Goal: Information Seeking & Learning: Find contact information

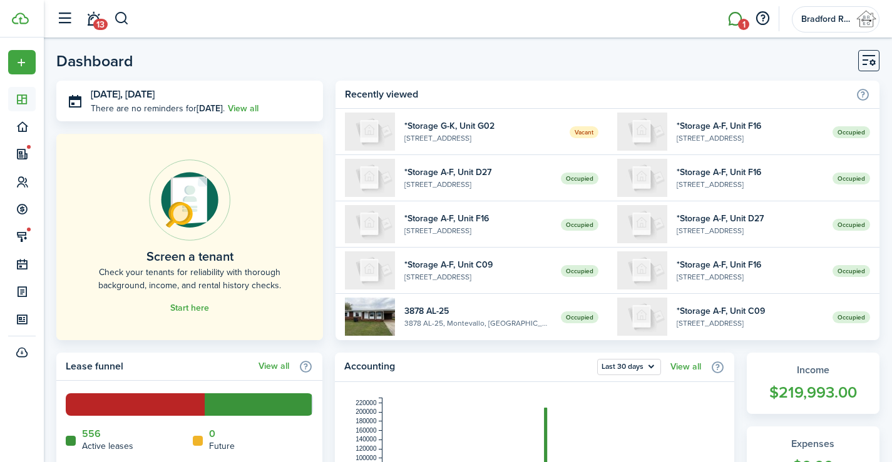
click at [735, 14] on link "1" at bounding box center [735, 19] width 24 height 32
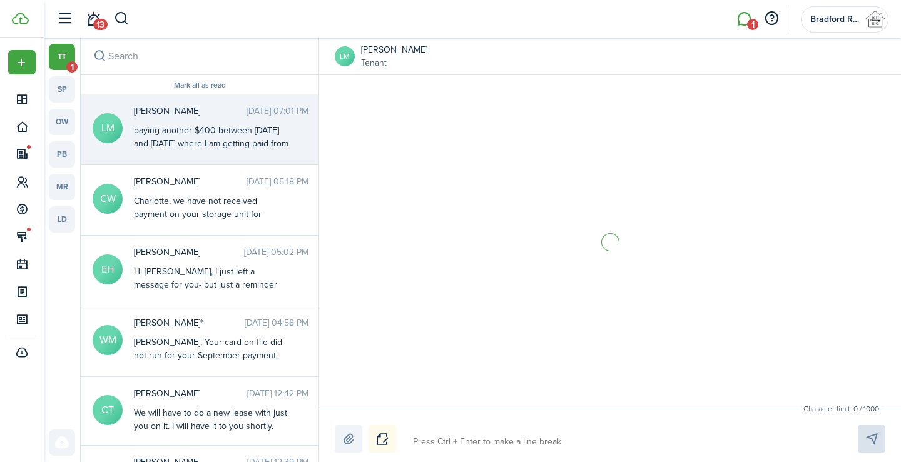
scroll to position [2013, 0]
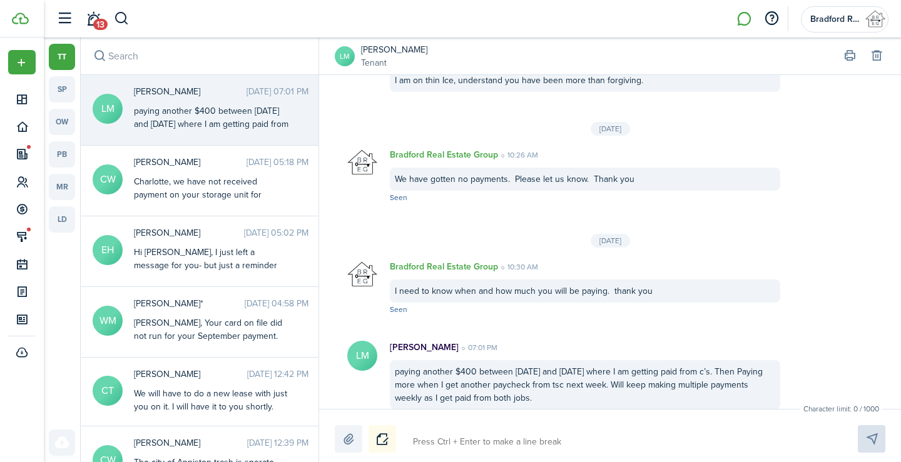
click at [385, 51] on link "[PERSON_NAME]" at bounding box center [394, 49] width 66 height 13
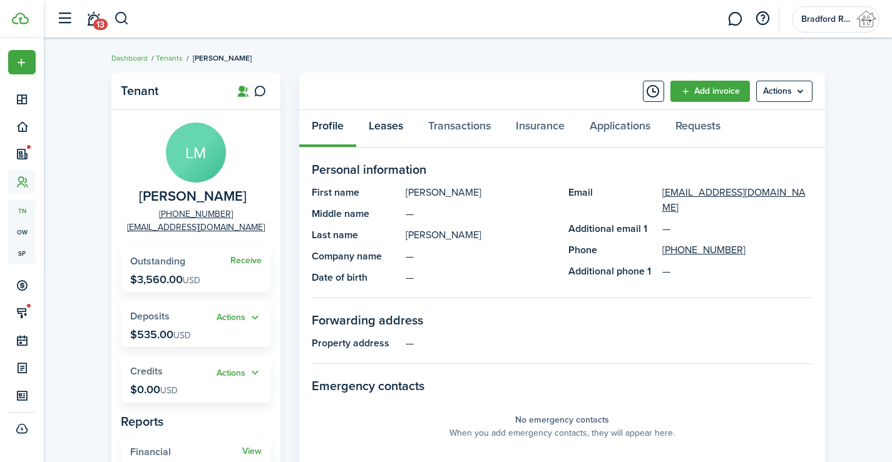
click at [389, 120] on link "Leases" at bounding box center [385, 129] width 59 height 38
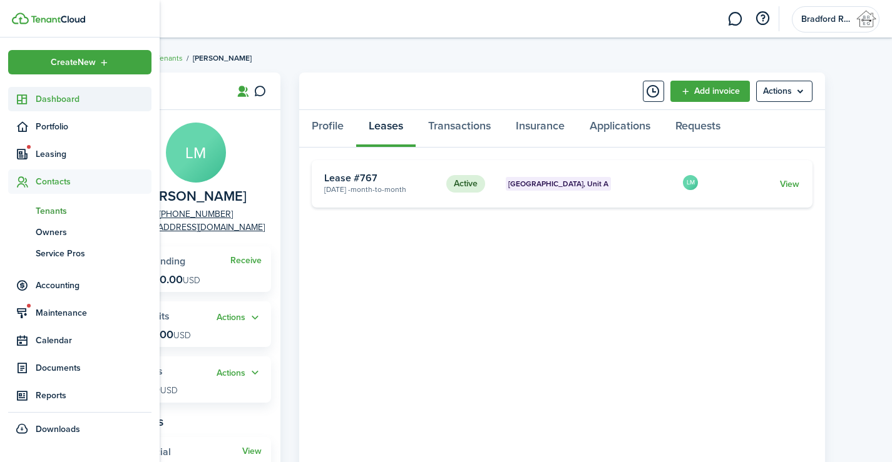
click at [21, 93] on icon at bounding box center [22, 99] width 13 height 13
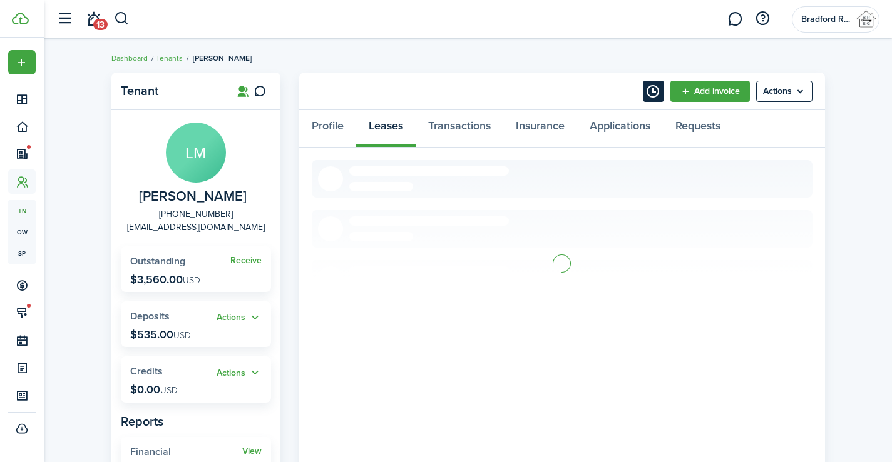
click at [645, 89] on button "Timeline" at bounding box center [653, 91] width 21 height 21
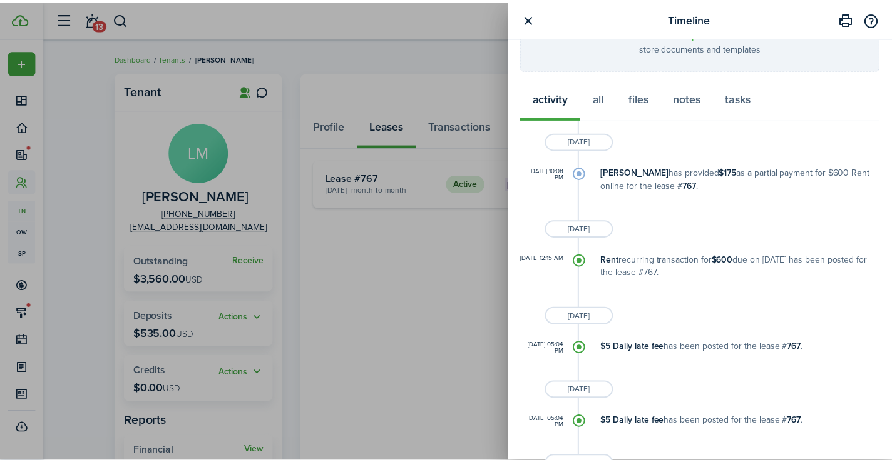
scroll to position [239, 0]
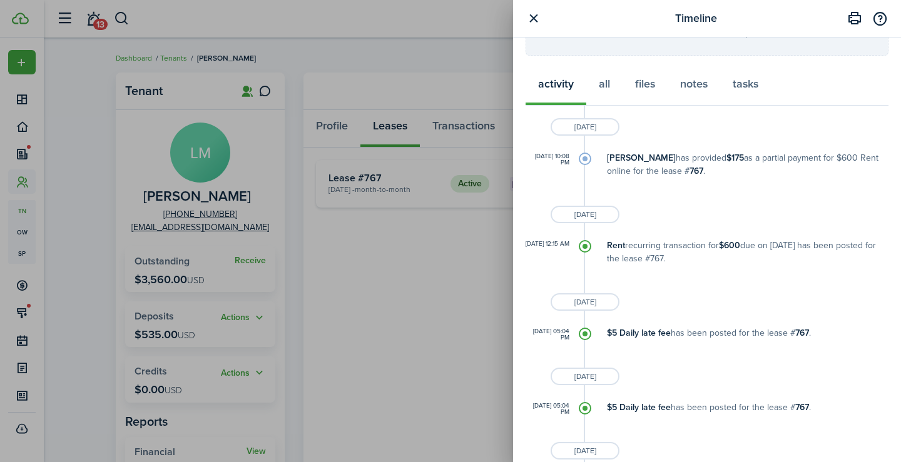
click at [453, 73] on div "Timeline Write a note... Character limit: 0 / 5000 Datetime Create Upload store…" at bounding box center [450, 231] width 901 height 462
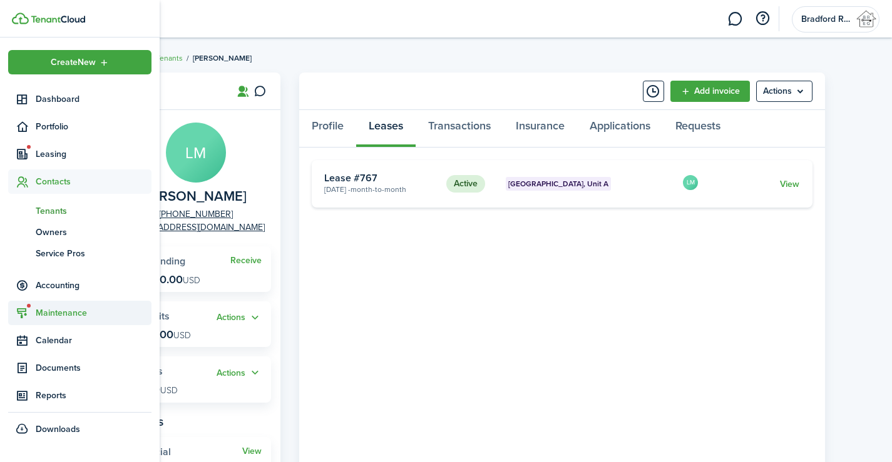
click at [51, 309] on span "Maintenance" at bounding box center [94, 313] width 116 height 13
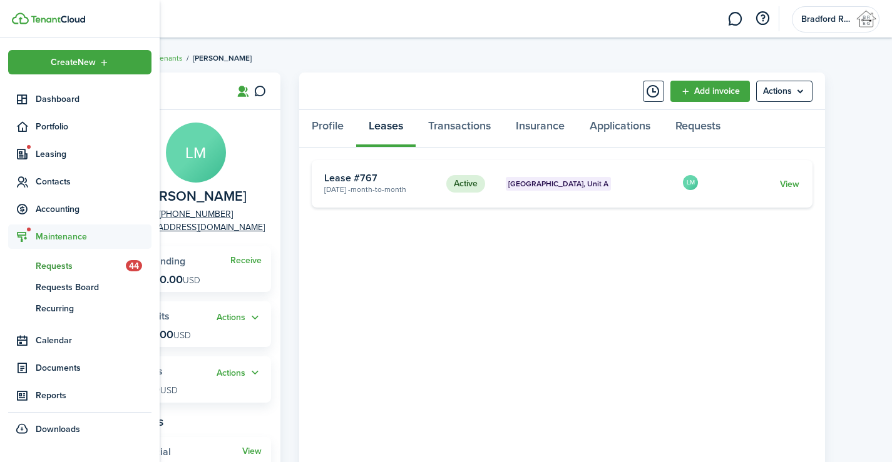
click at [69, 265] on span "Requests" at bounding box center [81, 266] width 90 height 13
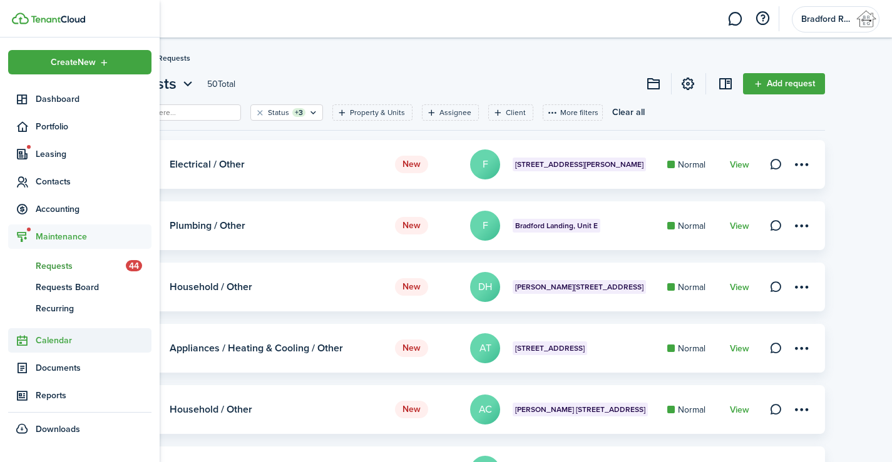
click at [67, 343] on span "Calendar" at bounding box center [94, 340] width 116 height 13
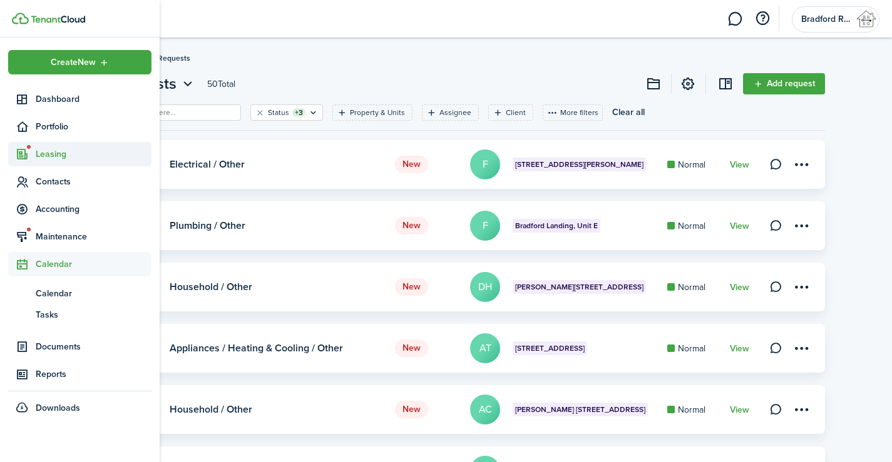
click at [55, 155] on span "Leasing" at bounding box center [94, 154] width 116 height 13
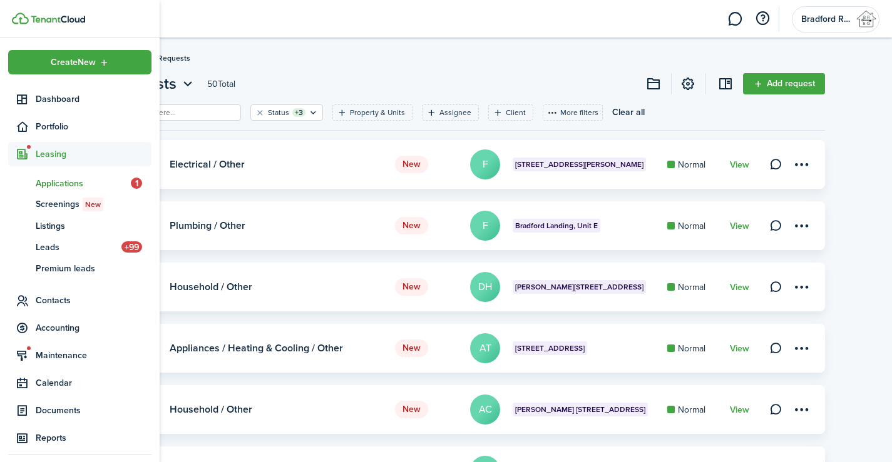
click at [53, 181] on span "Applications" at bounding box center [83, 183] width 95 height 13
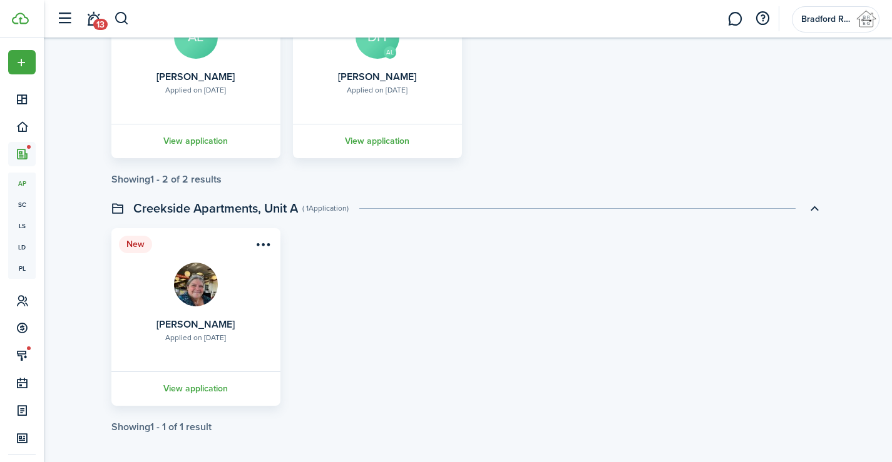
scroll to position [195, 0]
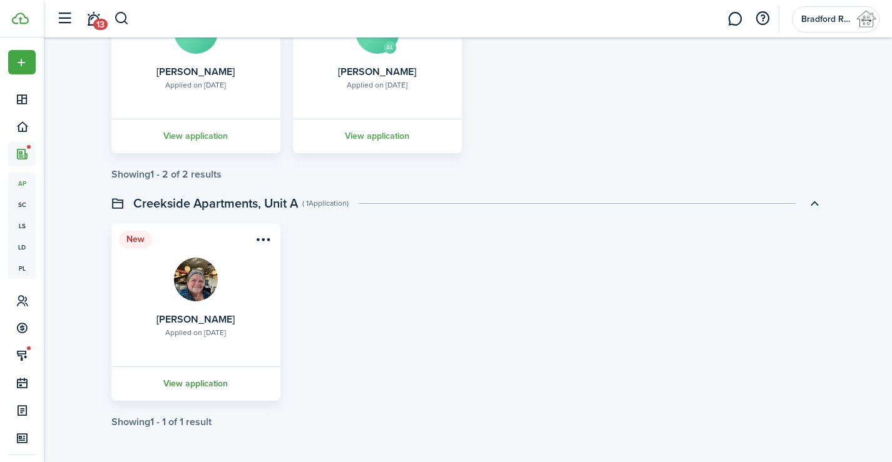
click at [200, 382] on link "View application" at bounding box center [196, 384] width 173 height 34
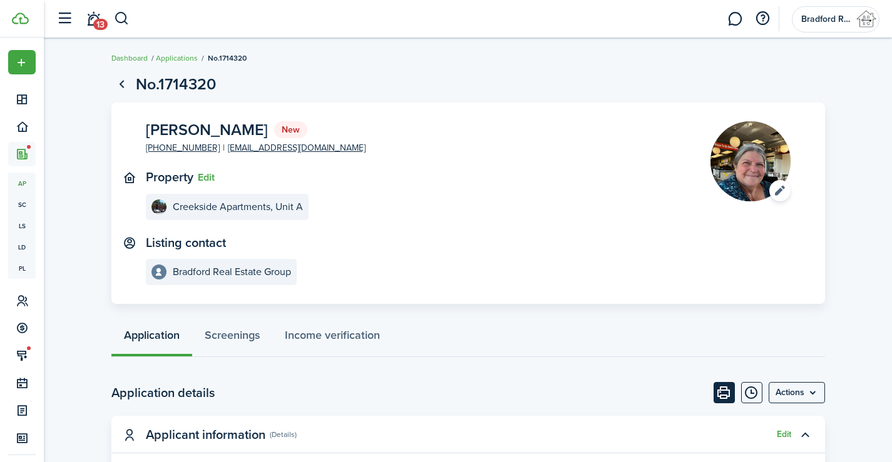
click at [717, 393] on button "Print" at bounding box center [723, 392] width 21 height 21
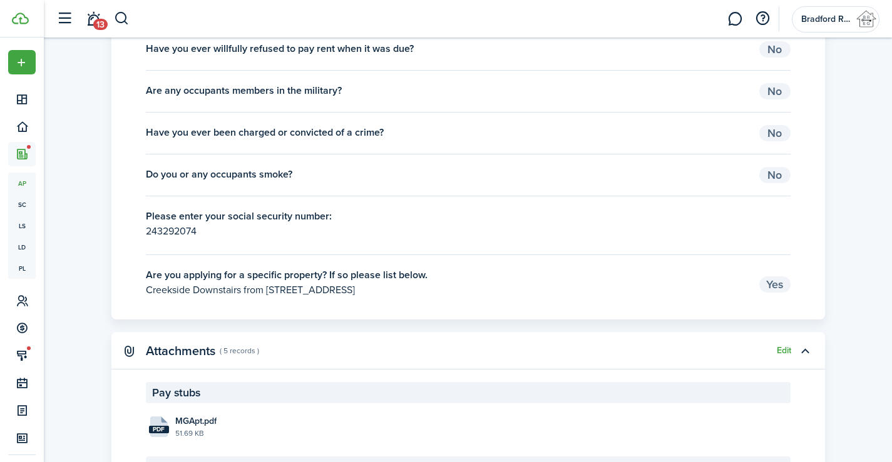
scroll to position [2128, 0]
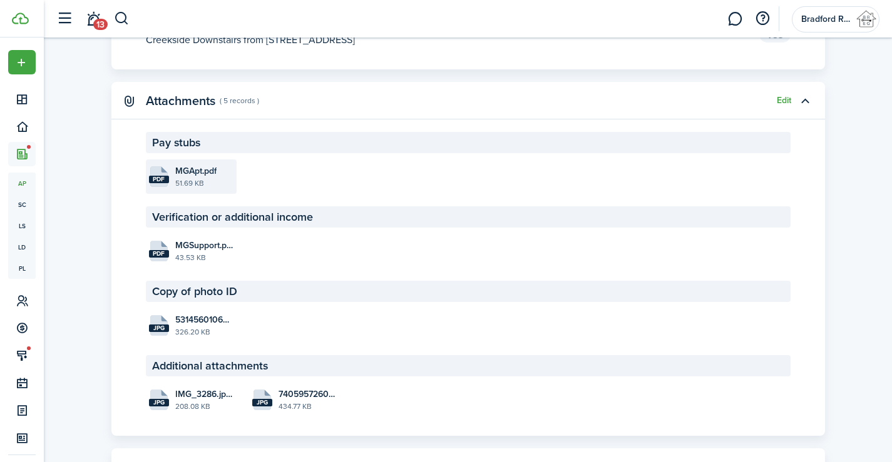
click at [205, 178] on file-size "51.69 KB" at bounding box center [204, 183] width 58 height 11
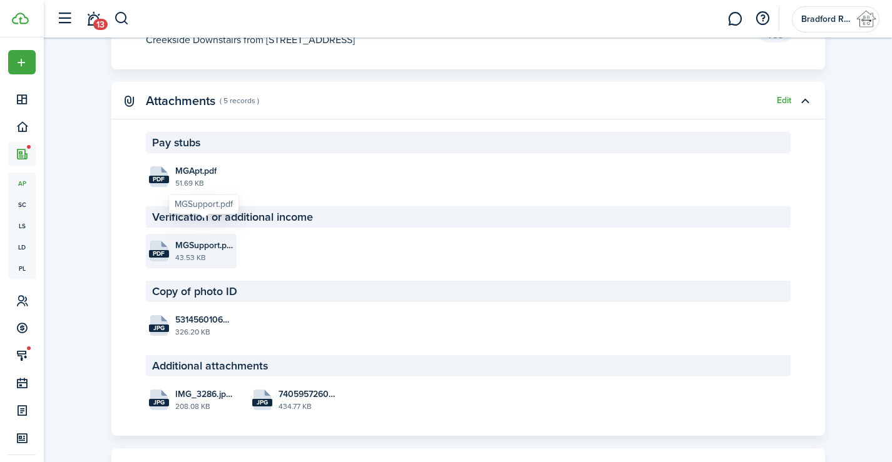
click at [201, 239] on span "MGSupport.pdf" at bounding box center [204, 245] width 58 height 13
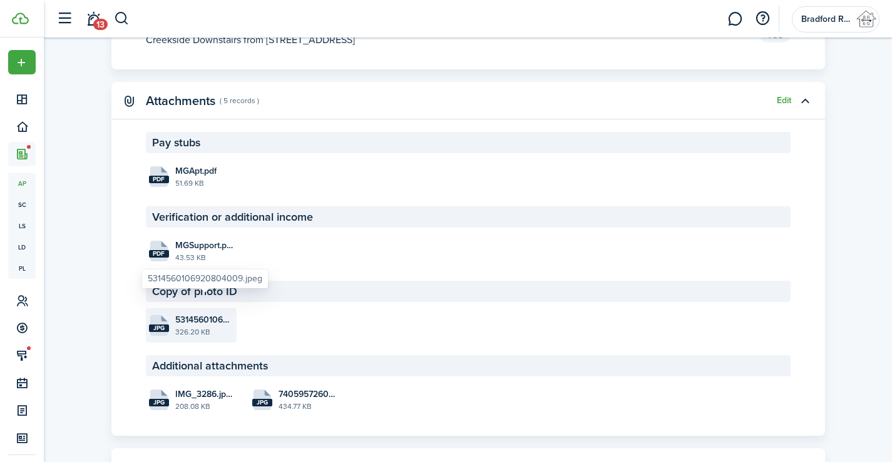
click at [198, 314] on span "5314560106920804009.jpeg" at bounding box center [204, 320] width 58 height 13
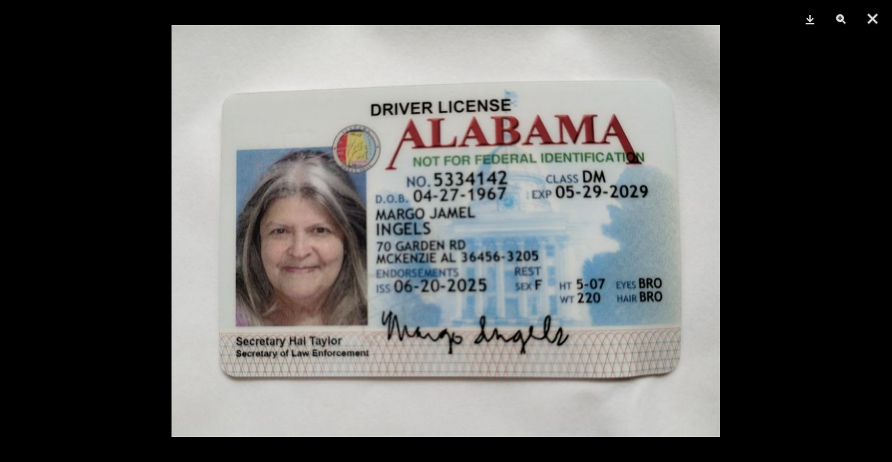
click at [102, 237] on div at bounding box center [446, 231] width 892 height 462
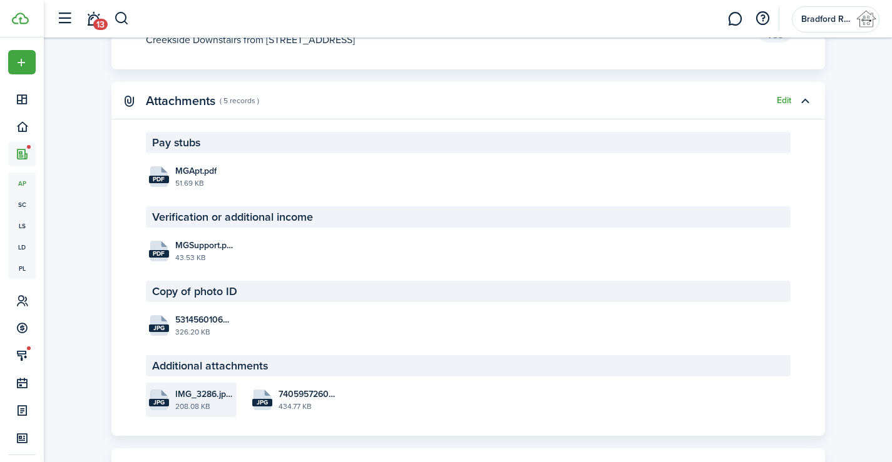
click at [195, 401] on file-size "208.08 KB" at bounding box center [204, 406] width 58 height 11
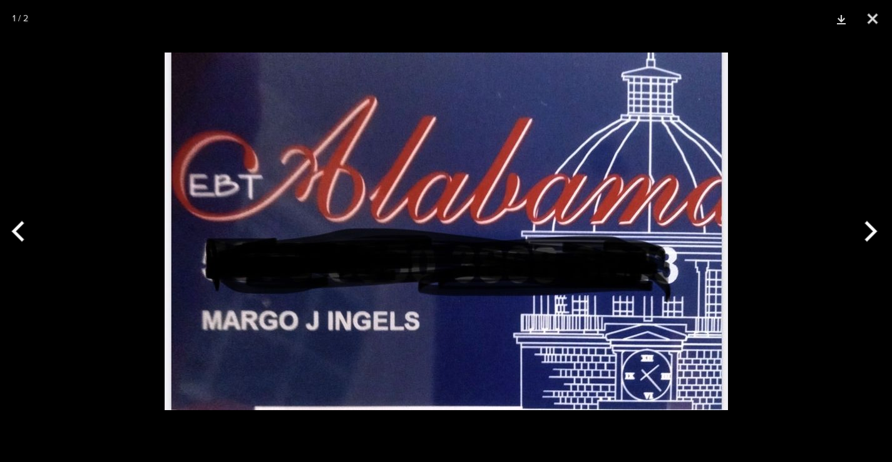
click at [866, 232] on button "Next" at bounding box center [868, 231] width 47 height 63
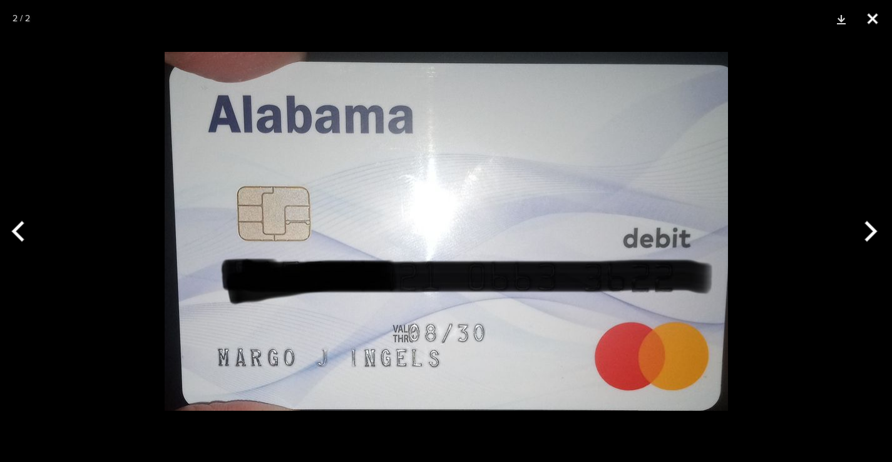
click at [870, 18] on button "Close" at bounding box center [872, 19] width 31 height 38
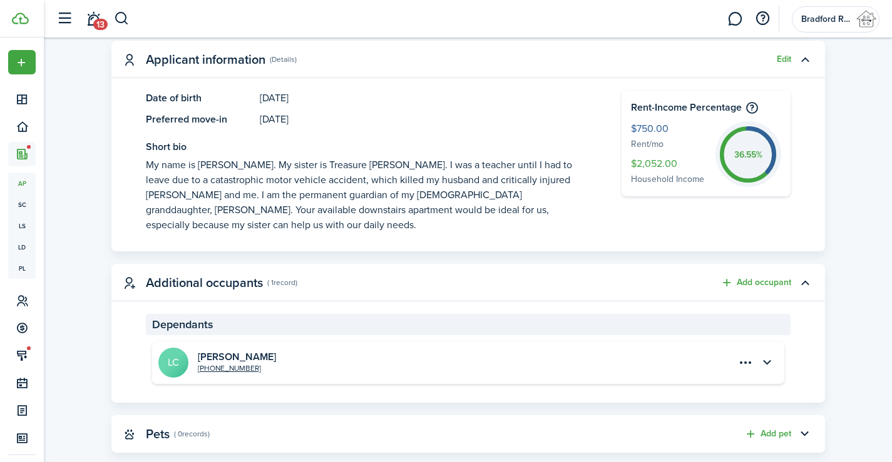
scroll to position [0, 0]
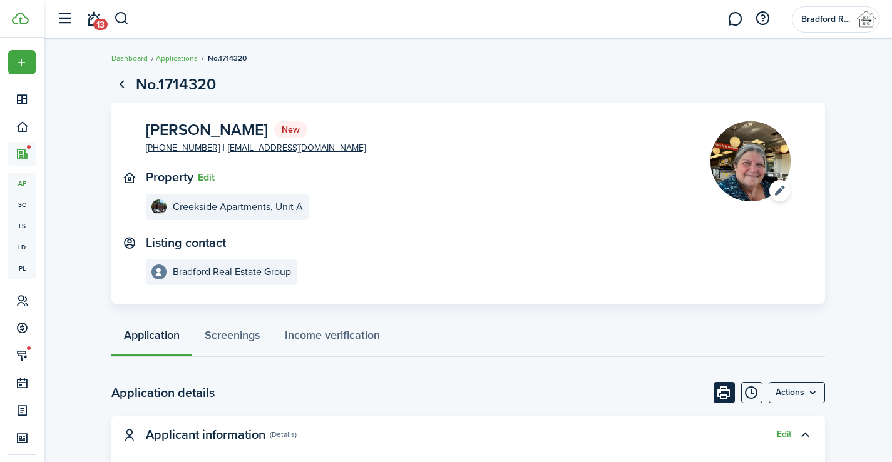
click at [725, 389] on button "Print" at bounding box center [723, 392] width 21 height 21
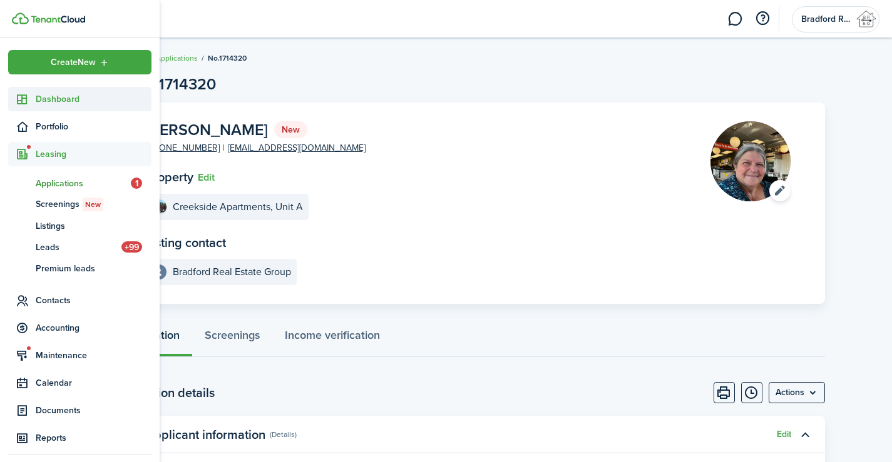
click at [46, 100] on span "Dashboard" at bounding box center [94, 99] width 116 height 13
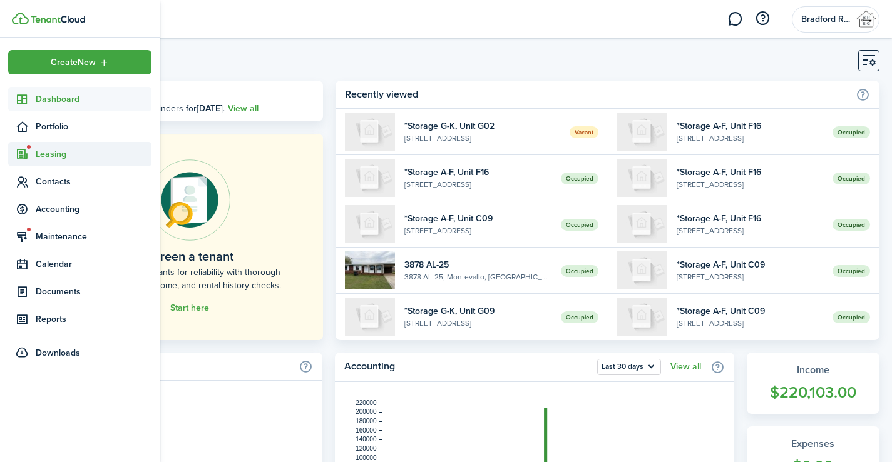
click at [53, 161] on span "Leasing" at bounding box center [79, 154] width 143 height 24
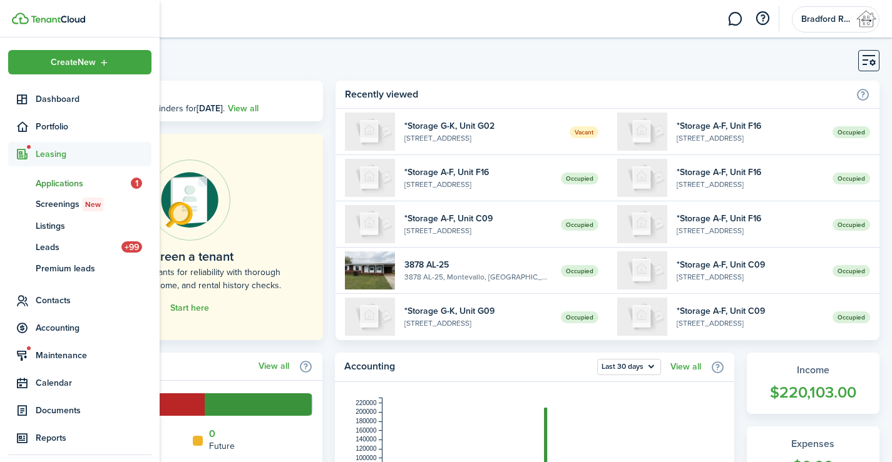
click at [69, 185] on span "Applications" at bounding box center [83, 183] width 95 height 13
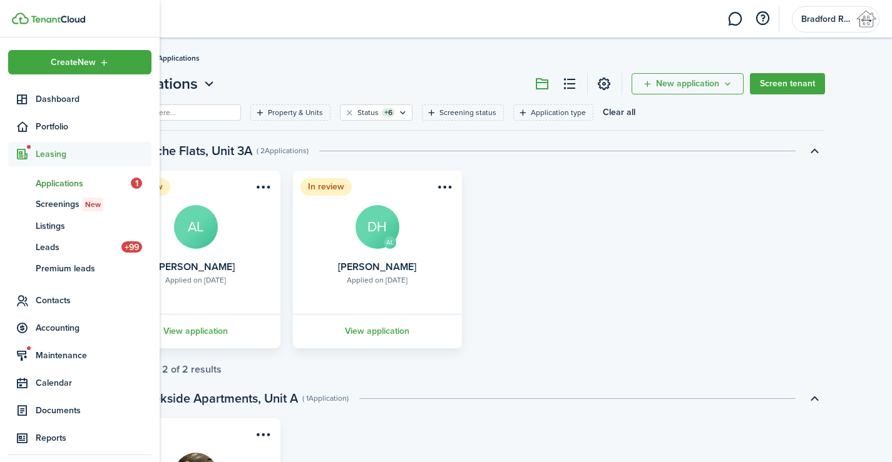
click at [59, 185] on span "Applications" at bounding box center [83, 183] width 95 height 13
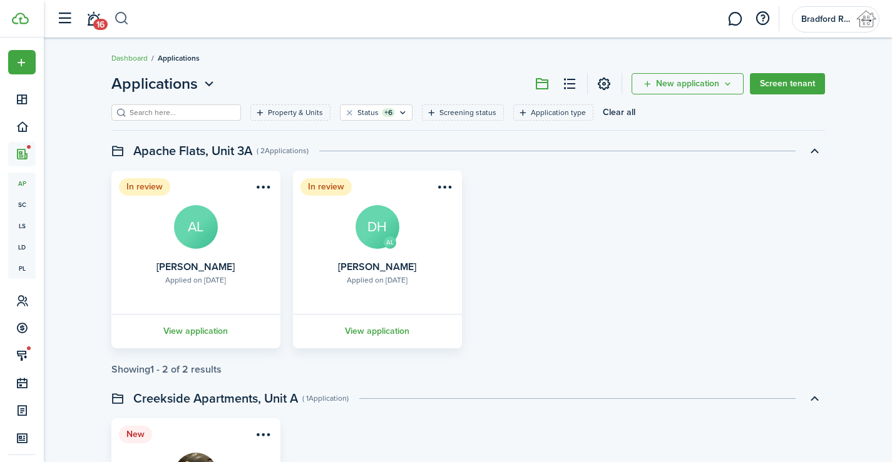
click at [121, 13] on button "button" at bounding box center [122, 18] width 16 height 21
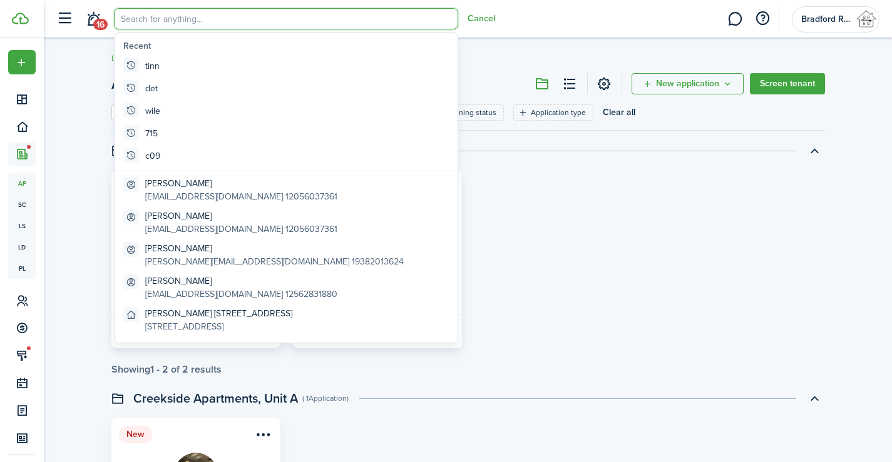
click at [135, 19] on input "search" at bounding box center [286, 18] width 344 height 21
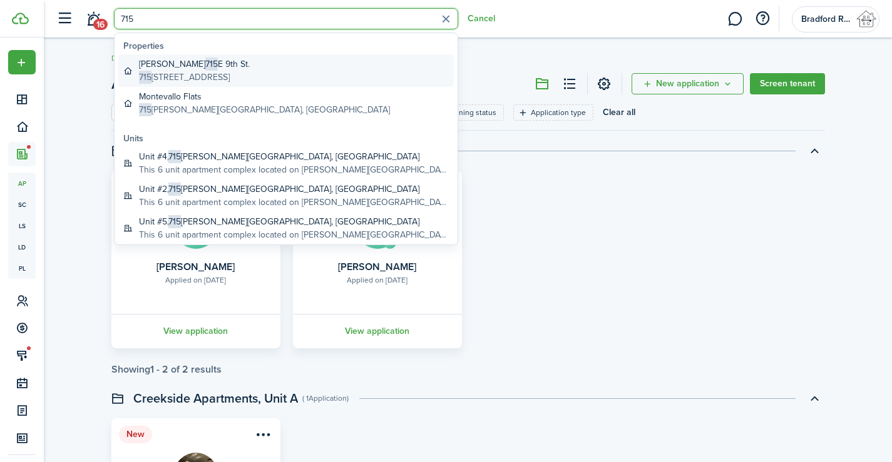
type input "715"
click at [173, 61] on global-search-item-title "[PERSON_NAME] [STREET_ADDRESS]" at bounding box center [194, 64] width 111 height 13
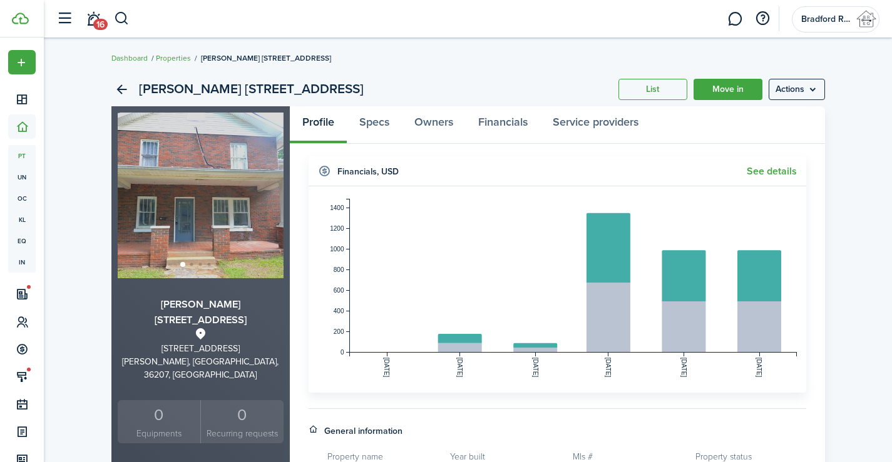
scroll to position [250, 0]
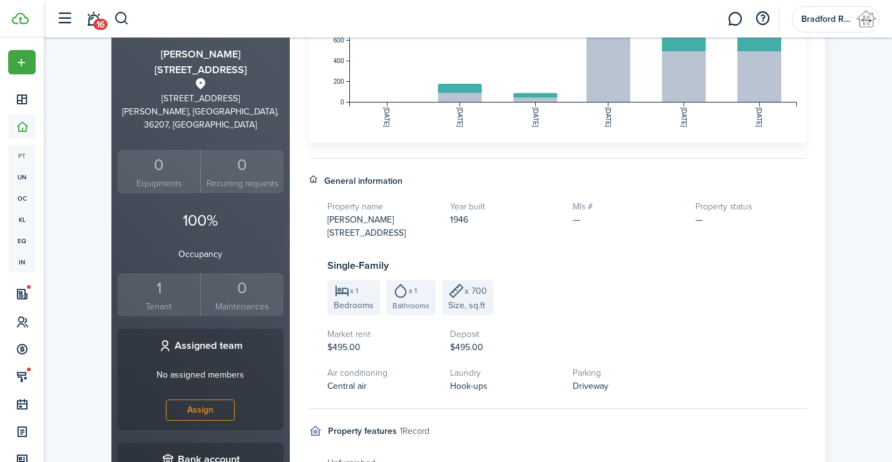
click at [154, 277] on div "1" at bounding box center [159, 289] width 77 height 24
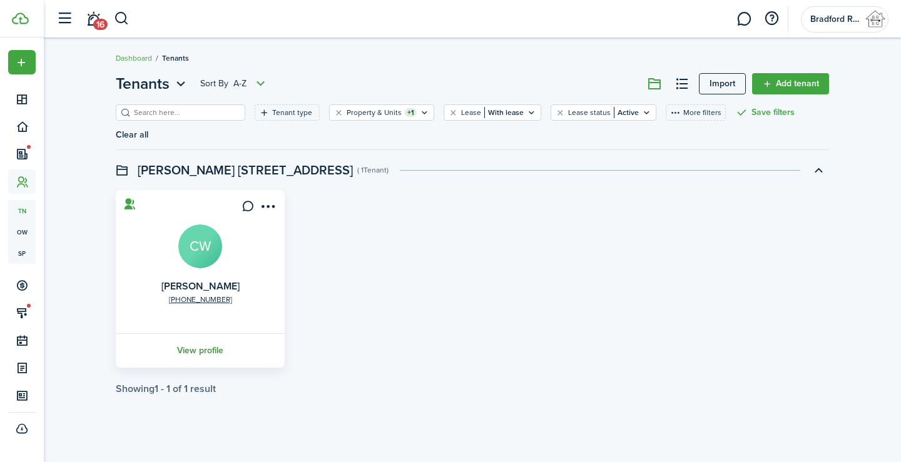
click at [215, 334] on link "View profile" at bounding box center [200, 351] width 173 height 34
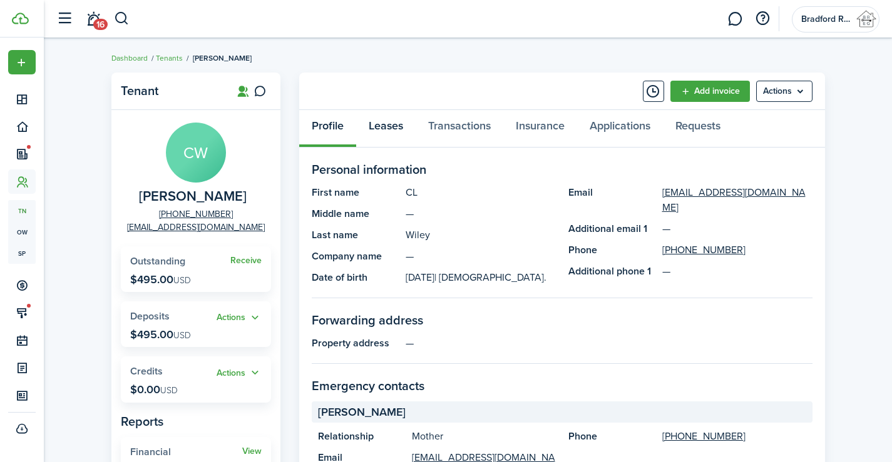
click at [384, 127] on link "Leases" at bounding box center [385, 129] width 59 height 38
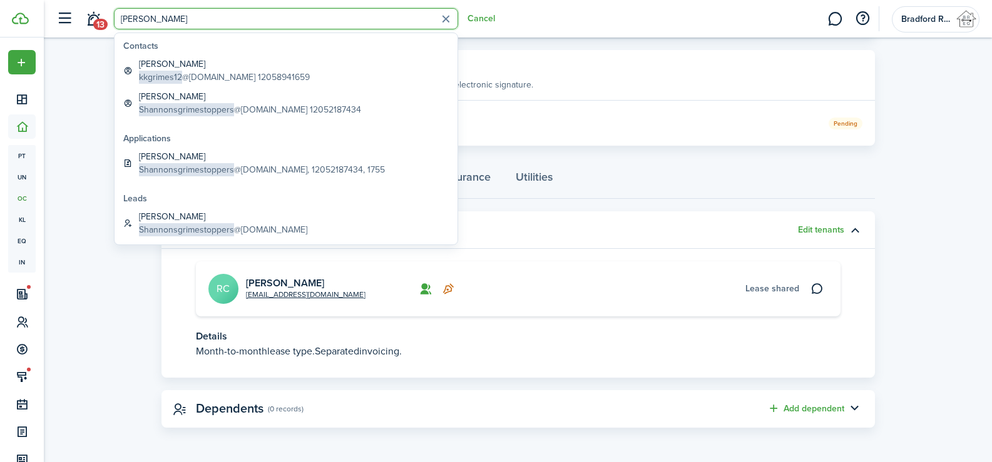
scroll to position [1, 0]
click at [276, 24] on input "grimes" at bounding box center [286, 18] width 344 height 21
drag, startPoint x: 260, startPoint y: 18, endPoint x: 108, endPoint y: 5, distance: 152.6
click at [108, 5] on header-control-items "13 grimes Cancel" at bounding box center [272, 19] width 445 height 32
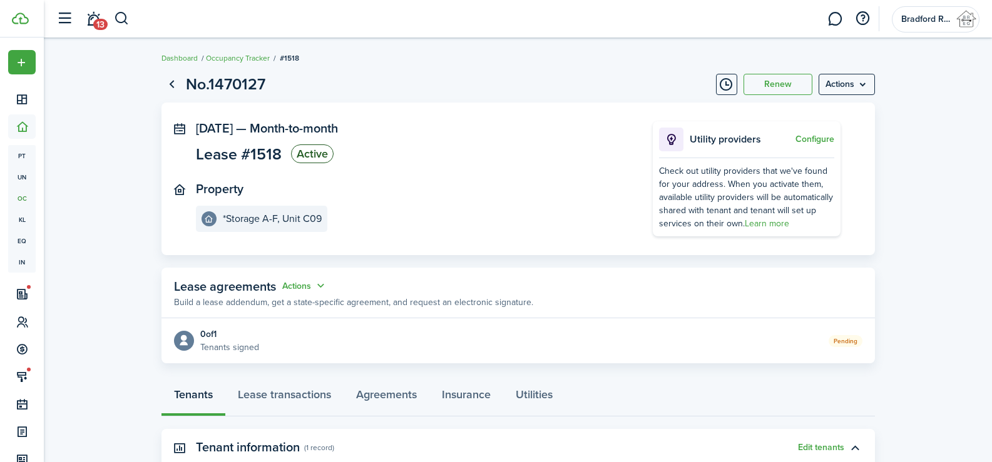
scroll to position [218, 0]
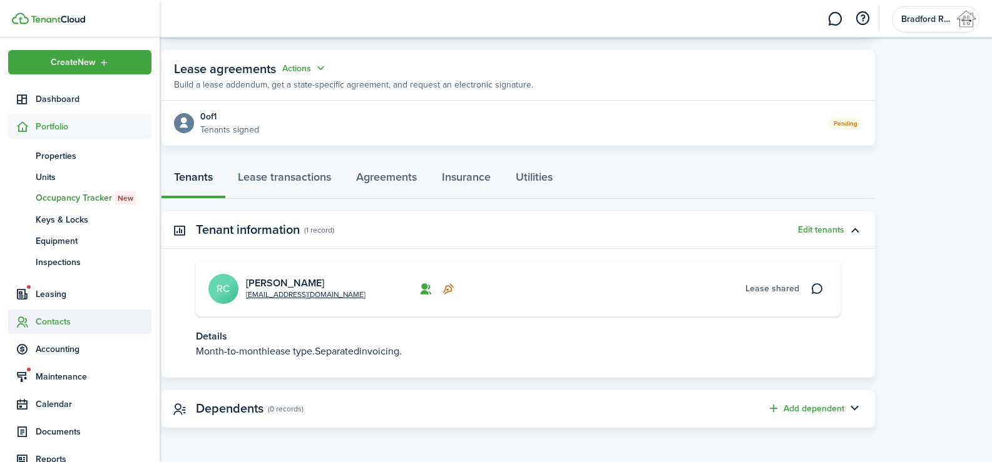
click at [66, 324] on span "Contacts" at bounding box center [94, 321] width 116 height 13
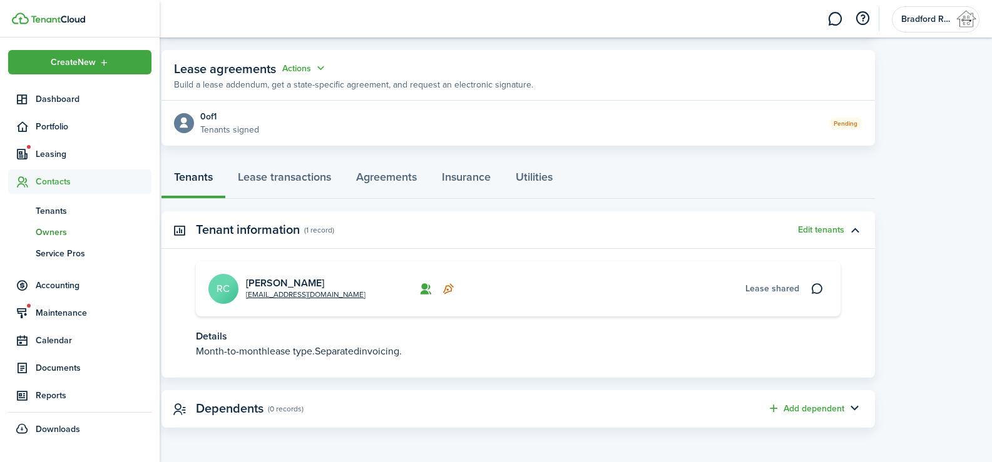
click at [46, 232] on span "Owners" at bounding box center [94, 232] width 116 height 13
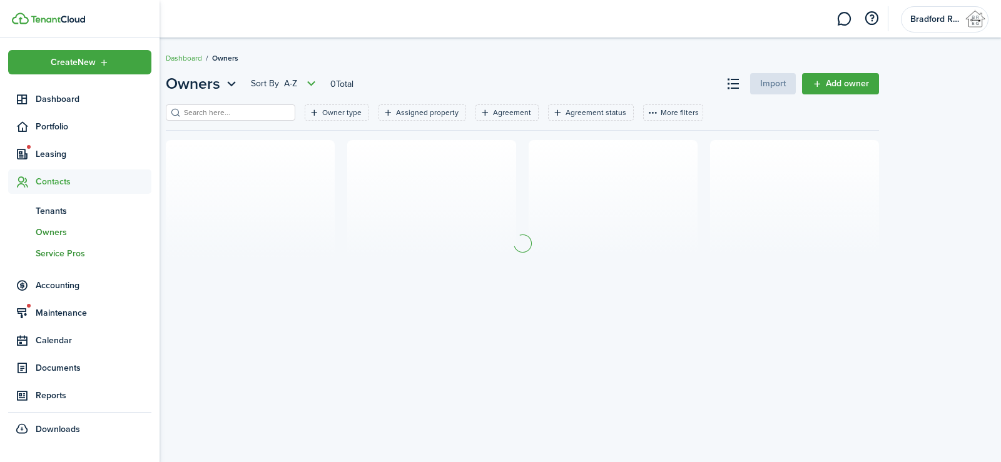
click at [46, 256] on span "Service Pros" at bounding box center [94, 253] width 116 height 13
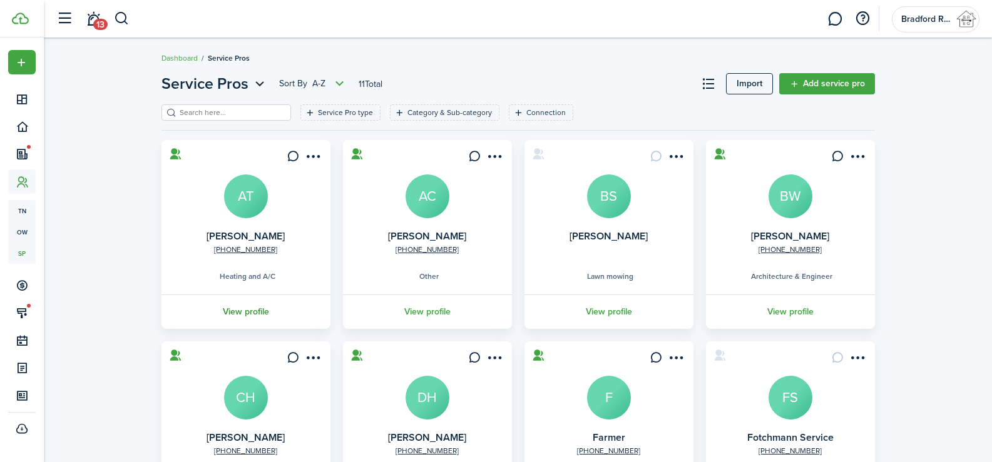
click at [262, 317] on link "View profile" at bounding box center [246, 312] width 173 height 34
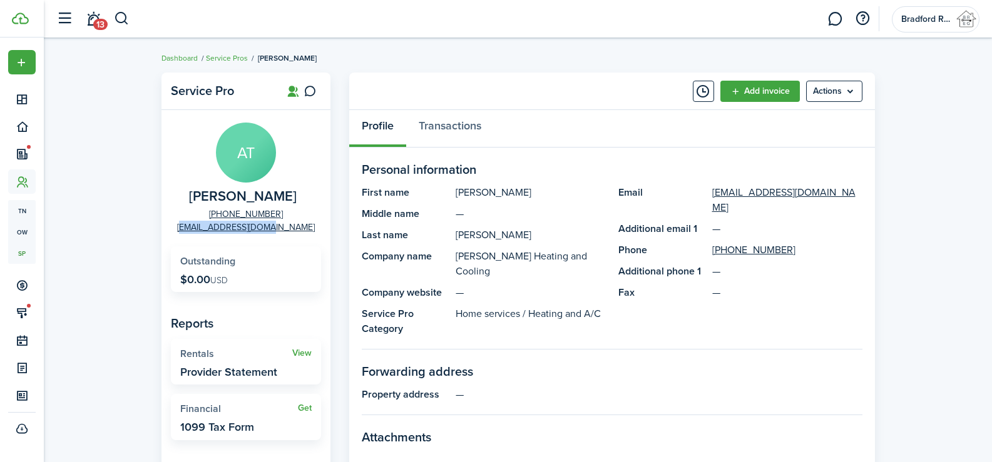
drag, startPoint x: 303, startPoint y: 229, endPoint x: 198, endPoint y: 229, distance: 104.5
click at [198, 229] on panel-main-group "AT Allen Thompson +1 205-800-2704 allent206@gmail.com" at bounding box center [246, 178] width 150 height 111
copy link "allent206@gmail.com"
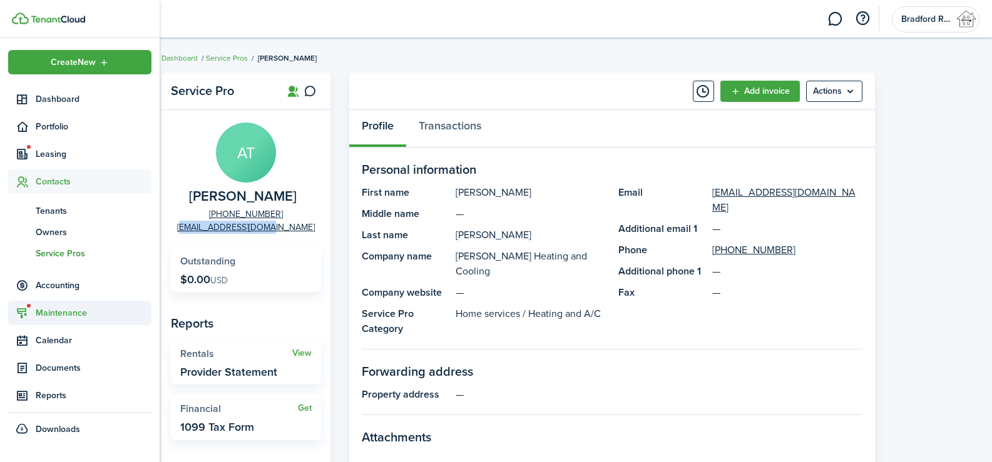
click at [67, 312] on span "Maintenance" at bounding box center [94, 313] width 116 height 13
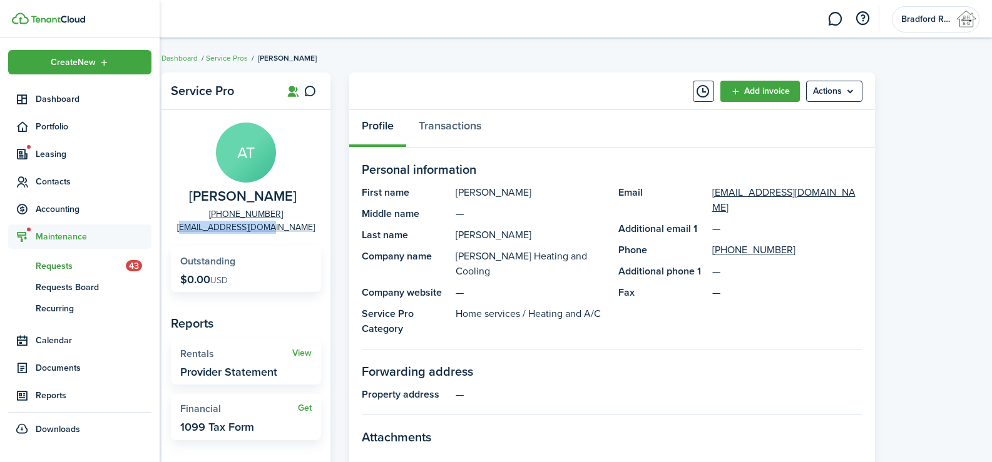
click at [59, 270] on span "Requests" at bounding box center [81, 266] width 90 height 13
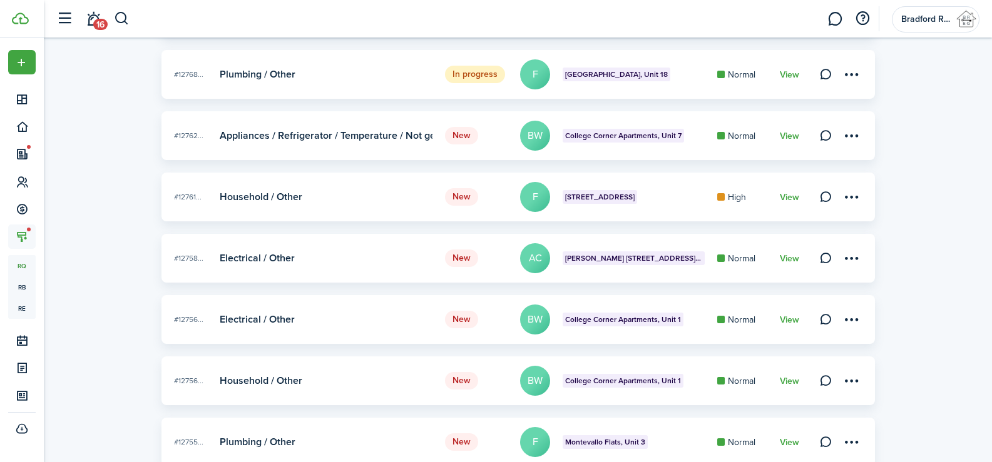
scroll to position [982, 0]
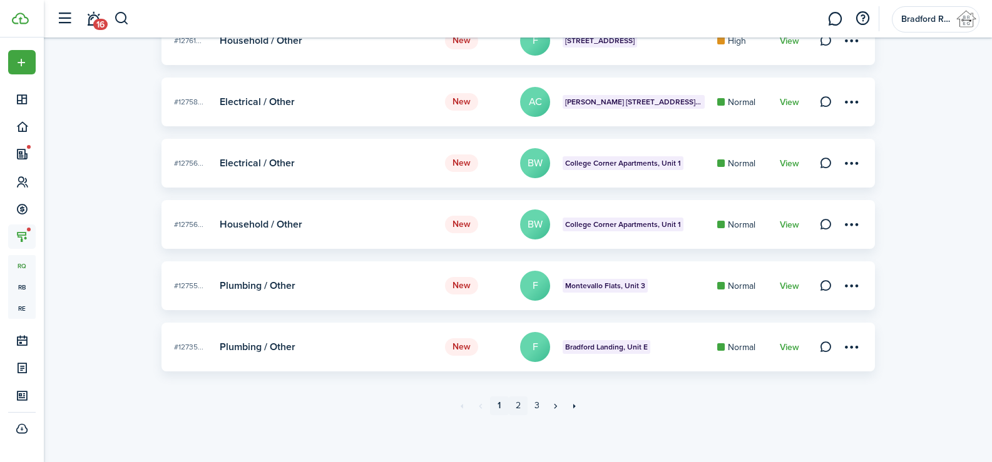
click at [520, 405] on link "2" at bounding box center [518, 406] width 19 height 19
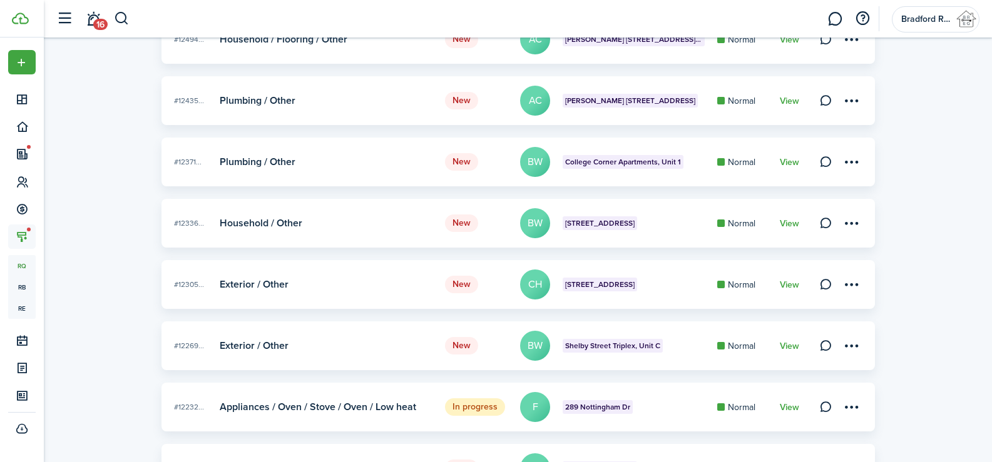
scroll to position [982, 0]
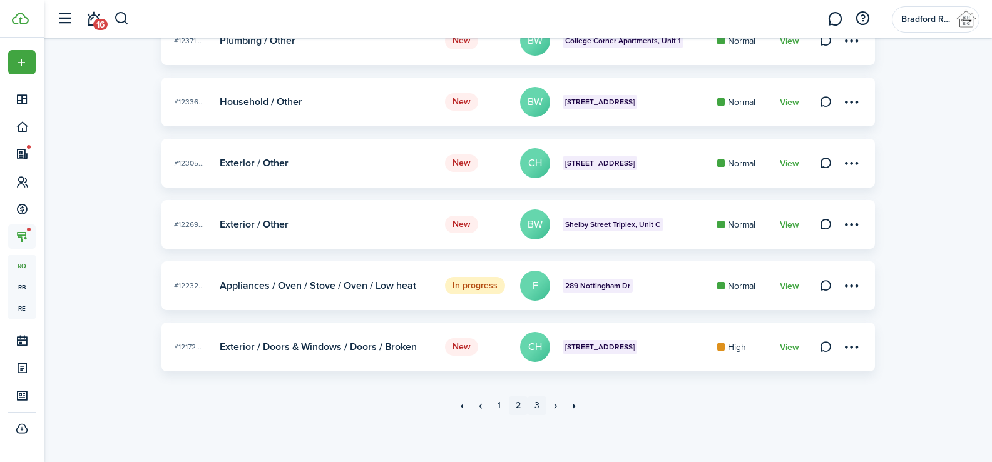
click at [540, 399] on link "3" at bounding box center [537, 406] width 19 height 19
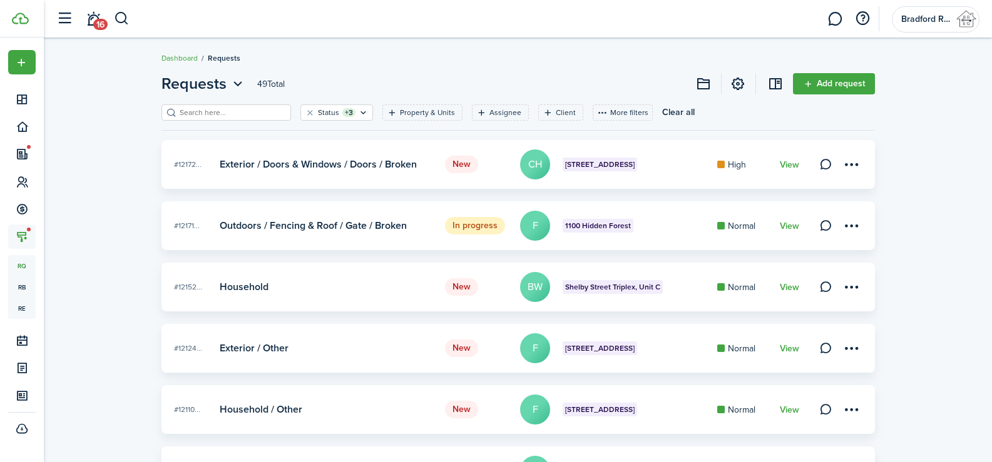
drag, startPoint x: 553, startPoint y: 382, endPoint x: 917, endPoint y: 209, distance: 403.4
click at [917, 209] on div "Requests 49 Total Add request Status +3 Property & Units Assignee Client More f…" at bounding box center [518, 404] width 948 height 676
click at [417, 113] on filter-tag-label "Property & Units" at bounding box center [427, 112] width 55 height 11
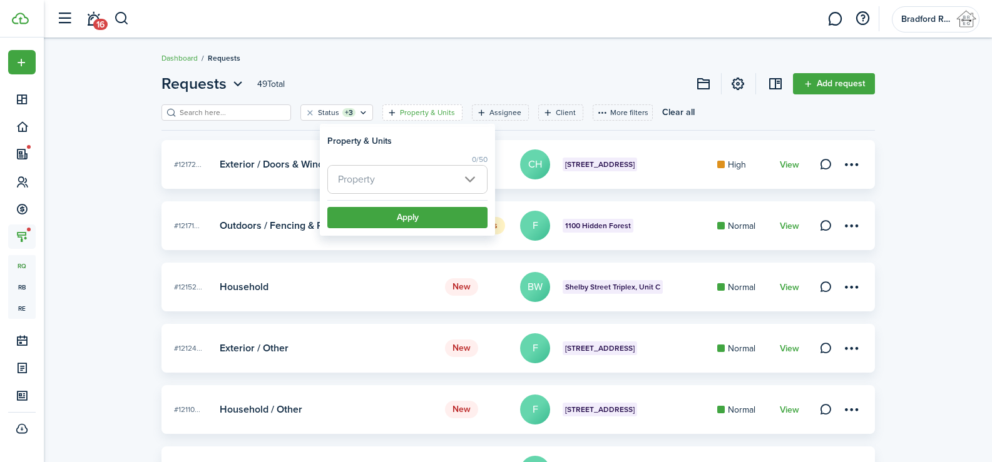
click at [397, 181] on span "Property" at bounding box center [407, 180] width 159 height 28
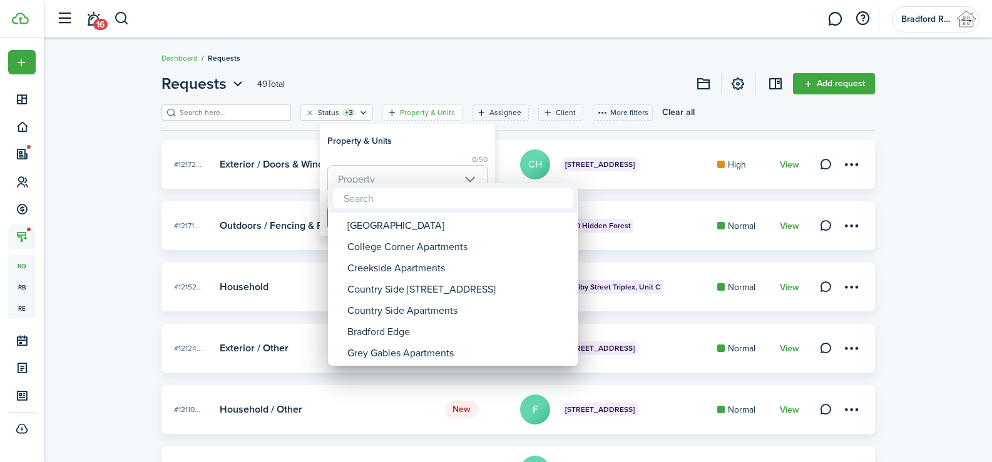
click at [442, 46] on div at bounding box center [496, 231] width 1192 height 663
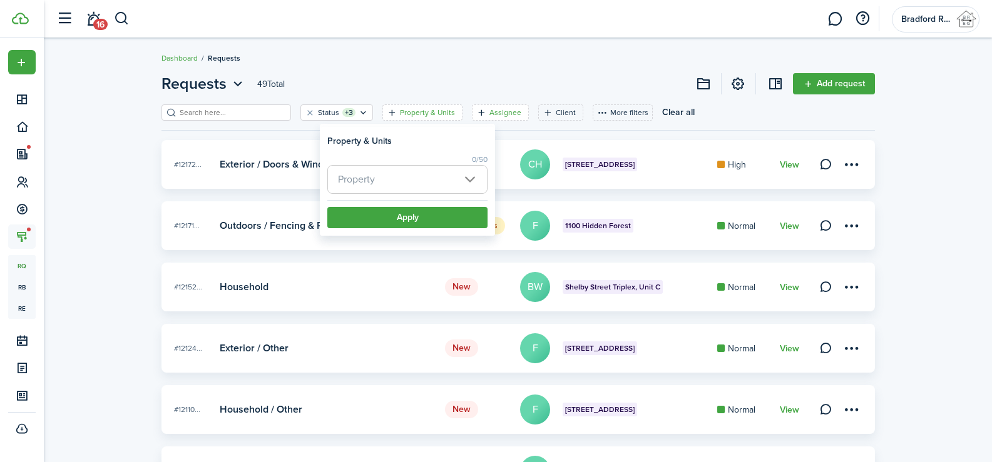
click at [489, 110] on filter-tag-label "Assignee" at bounding box center [505, 112] width 32 height 11
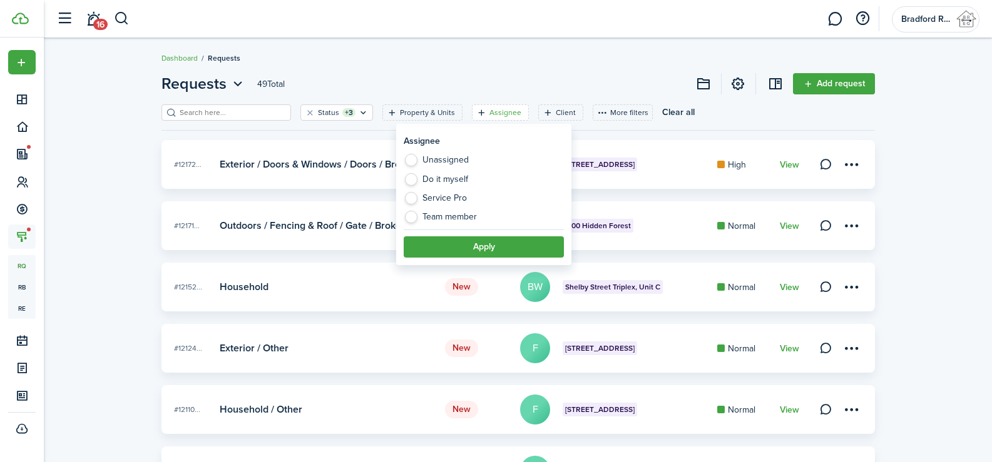
click at [447, 202] on label "Service Pro" at bounding box center [484, 201] width 160 height 19
radio input "true"
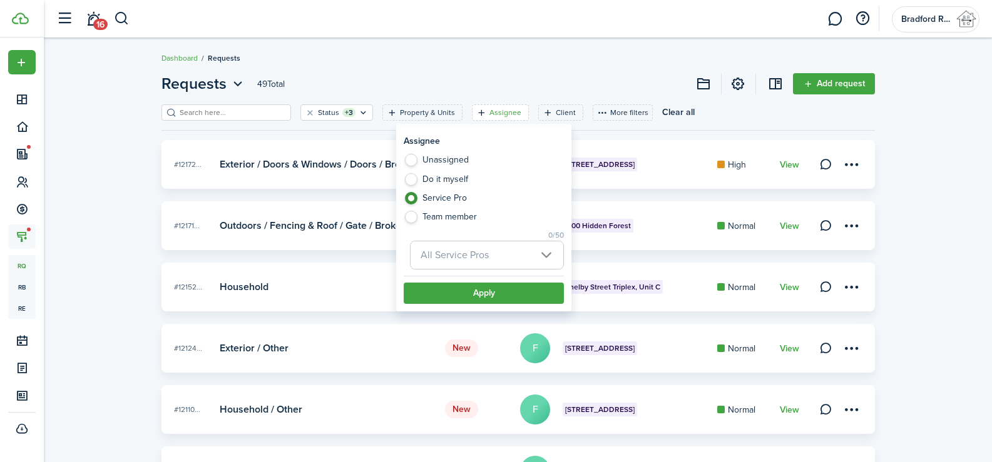
click at [456, 262] on span "All Service Pros" at bounding box center [455, 255] width 68 height 14
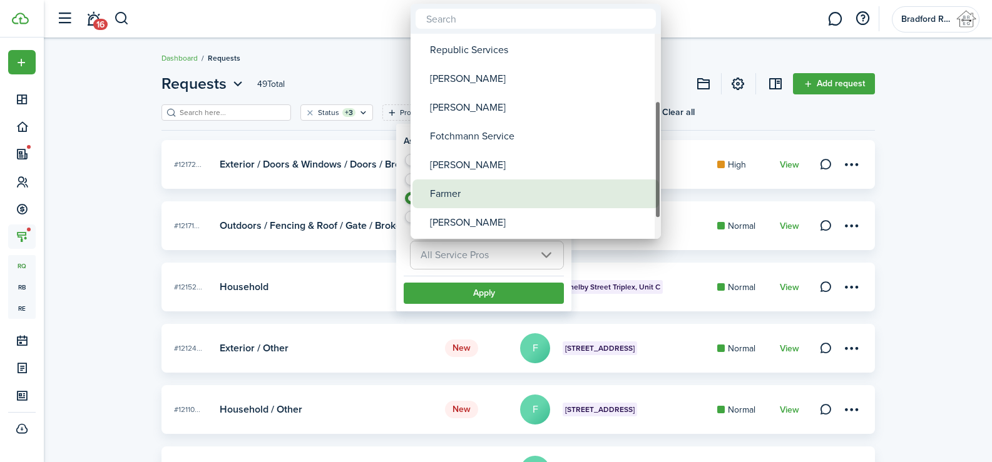
click at [472, 196] on div "Farmer" at bounding box center [541, 194] width 222 height 29
type input "Farmer"
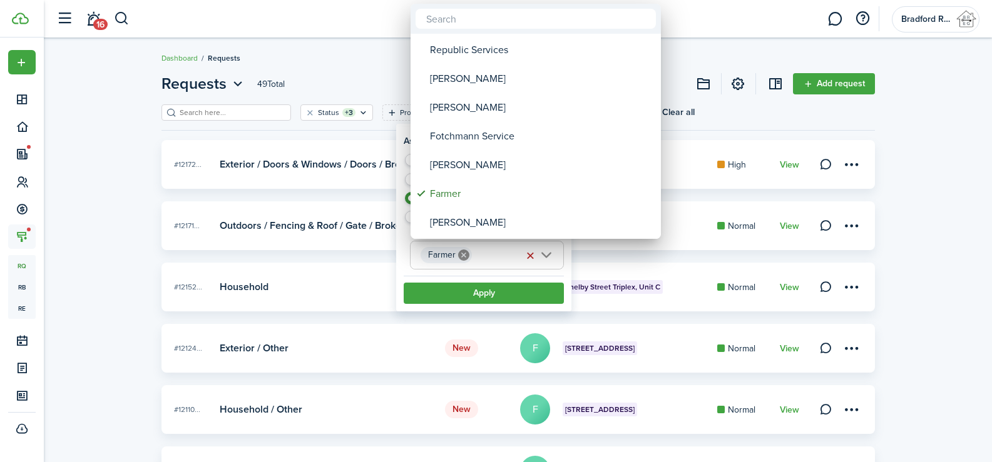
click at [501, 294] on div at bounding box center [496, 231] width 1192 height 663
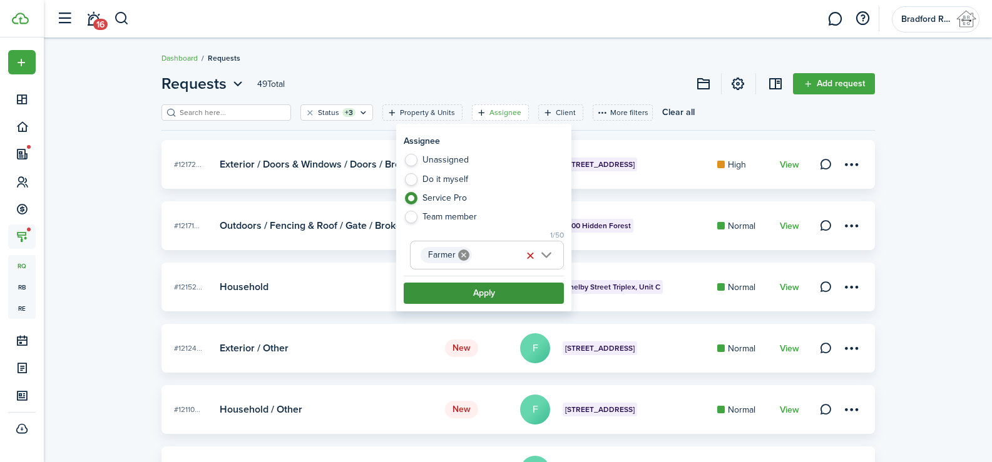
click at [501, 294] on button "Apply" at bounding box center [484, 293] width 160 height 21
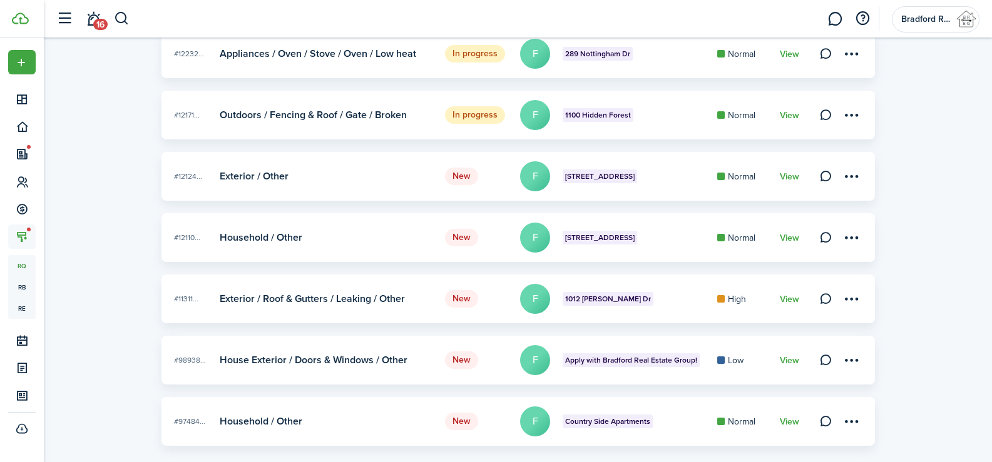
scroll to position [816, 0]
